Goal: Task Accomplishment & Management: Manage account settings

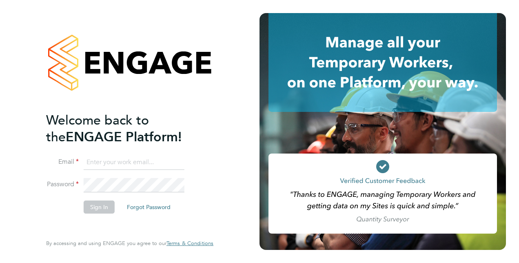
type input "karen.anderson2@justice.gov.uk"
click at [94, 208] on button "Sign In" at bounding box center [99, 206] width 31 height 13
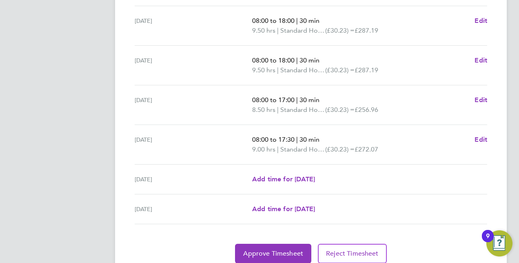
scroll to position [322, 0]
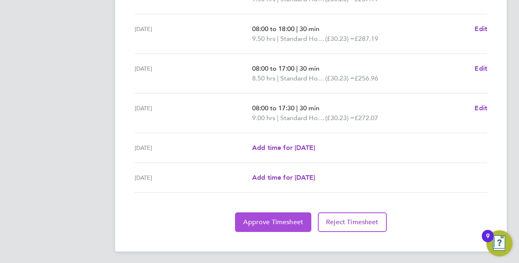
click at [282, 218] on span "Approve Timesheet" at bounding box center [273, 222] width 60 height 8
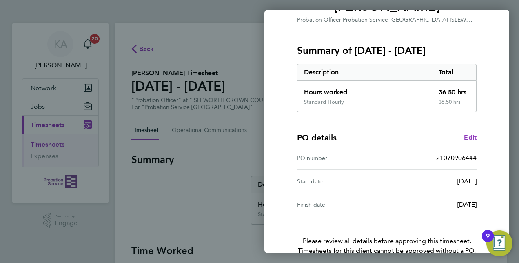
scroll to position [127, 0]
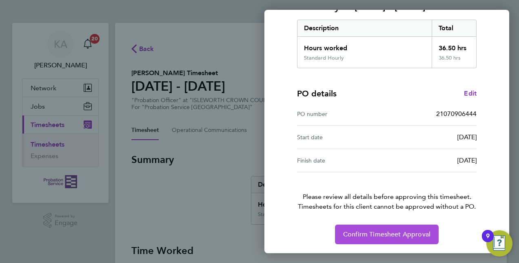
click at [387, 238] on button "Confirm Timesheet Approval" at bounding box center [387, 234] width 104 height 20
